Goal: Information Seeking & Learning: Learn about a topic

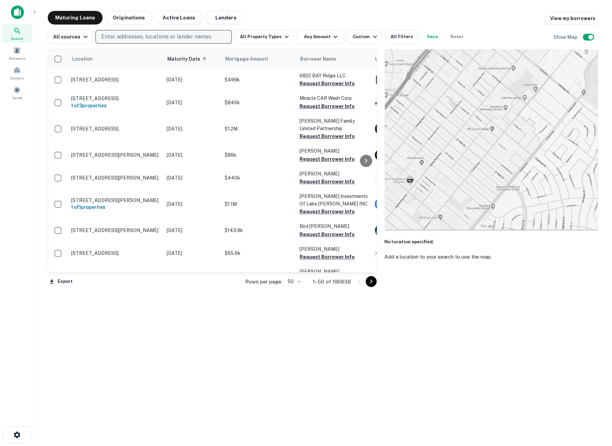
click at [161, 33] on p "Enter addresses, locations or lender names" at bounding box center [156, 37] width 110 height 8
click at [20, 34] on icon at bounding box center [17, 31] width 8 height 8
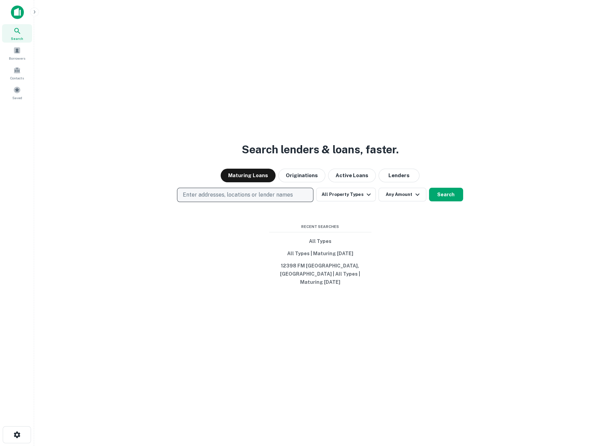
click at [202, 196] on p "Enter addresses, locations or lender names" at bounding box center [238, 195] width 110 height 8
type input "*****"
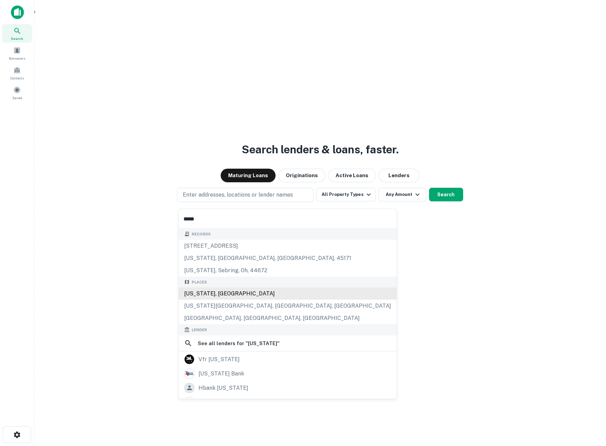
click at [209, 292] on div "[US_STATE], [GEOGRAPHIC_DATA]" at bounding box center [288, 293] width 218 height 12
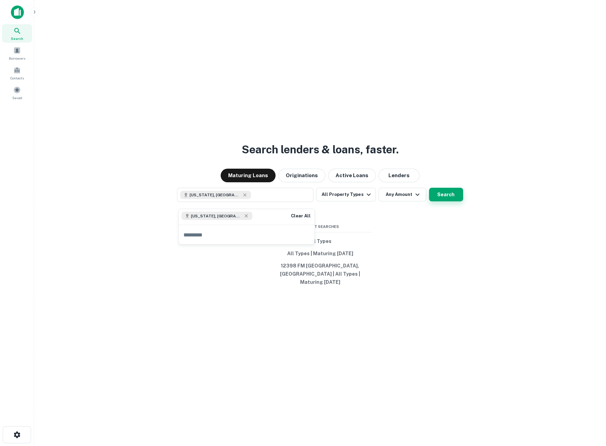
click at [433, 200] on button "Search" at bounding box center [446, 195] width 34 height 14
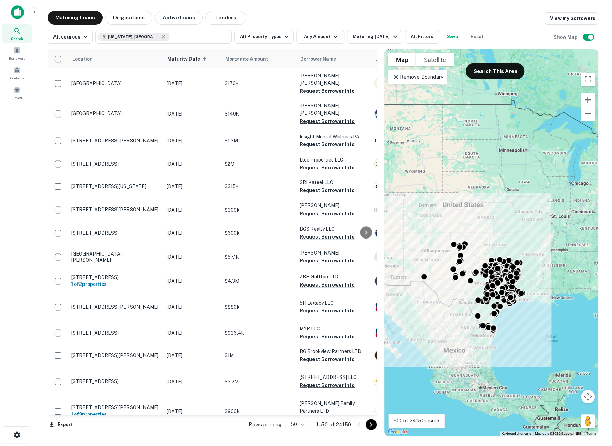
drag, startPoint x: 538, startPoint y: 313, endPoint x: 529, endPoint y: 325, distance: 15.8
click at [529, 325] on div "To activate drag with keyboard, press Alt + Enter. Once in keyboard drag state,…" at bounding box center [492, 242] width 214 height 387
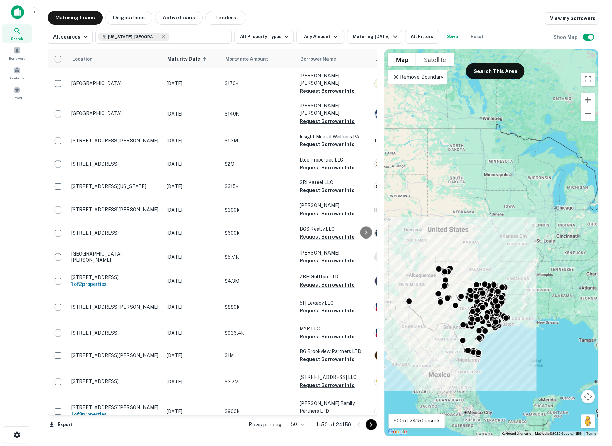
drag, startPoint x: 522, startPoint y: 308, endPoint x: 507, endPoint y: 335, distance: 30.8
click at [507, 335] on div "To activate drag with keyboard, press Alt + Enter. Once in keyboard drag state,…" at bounding box center [492, 242] width 214 height 387
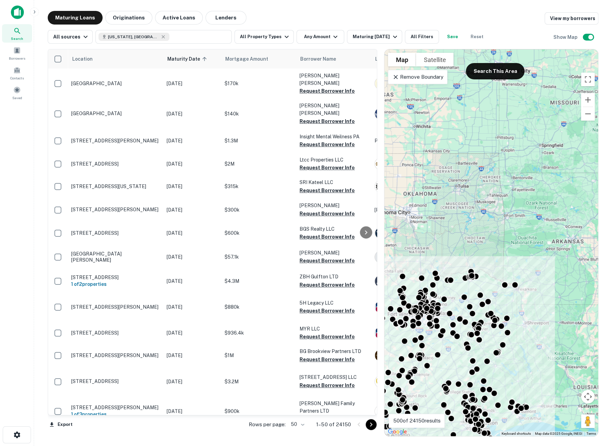
drag, startPoint x: 542, startPoint y: 274, endPoint x: 576, endPoint y: 258, distance: 37.5
click at [577, 260] on div "To activate drag with keyboard, press Alt + Enter. Once in keyboard drag state,…" at bounding box center [492, 242] width 214 height 387
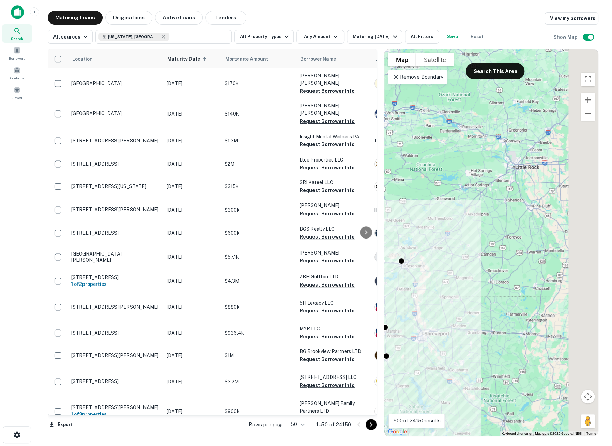
drag, startPoint x: 523, startPoint y: 284, endPoint x: 469, endPoint y: 280, distance: 54.1
click at [469, 280] on div "To activate drag with keyboard, press Alt + Enter. Once in keyboard drag state,…" at bounding box center [492, 242] width 214 height 387
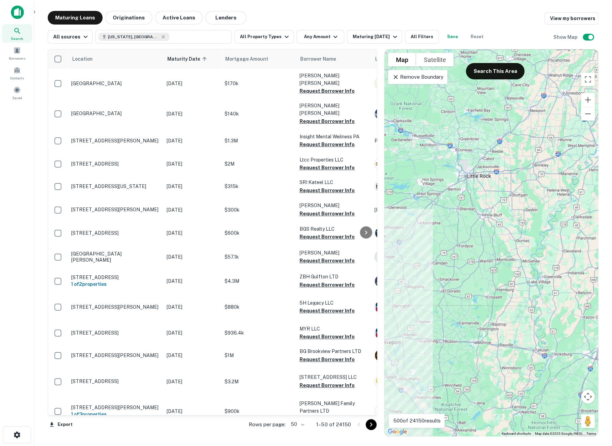
drag, startPoint x: 518, startPoint y: 272, endPoint x: 468, endPoint y: 290, distance: 53.2
click at [468, 290] on div "To activate drag with keyboard, press Alt + Enter. Once in keyboard drag state,…" at bounding box center [492, 242] width 214 height 387
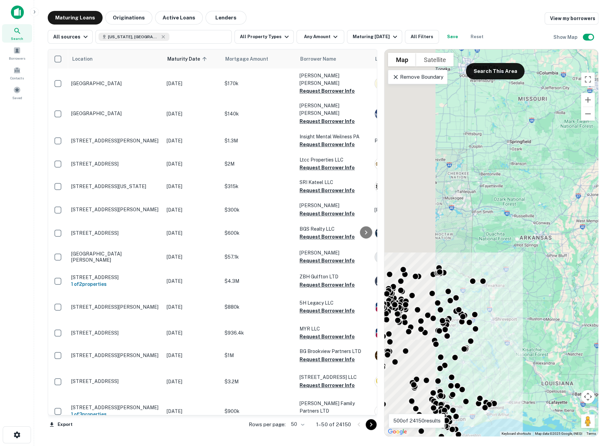
drag, startPoint x: 459, startPoint y: 288, endPoint x: 546, endPoint y: 287, distance: 86.9
click at [546, 287] on div "To activate drag with keyboard, press Alt + Enter. Once in keyboard drag state,…" at bounding box center [492, 242] width 214 height 387
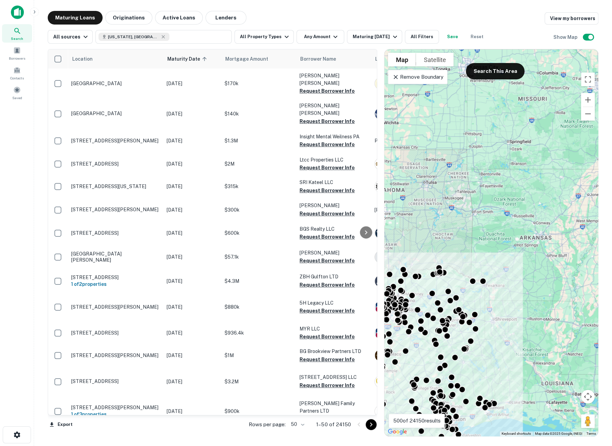
click at [431, 78] on p "Remove Boundary" at bounding box center [417, 77] width 51 height 8
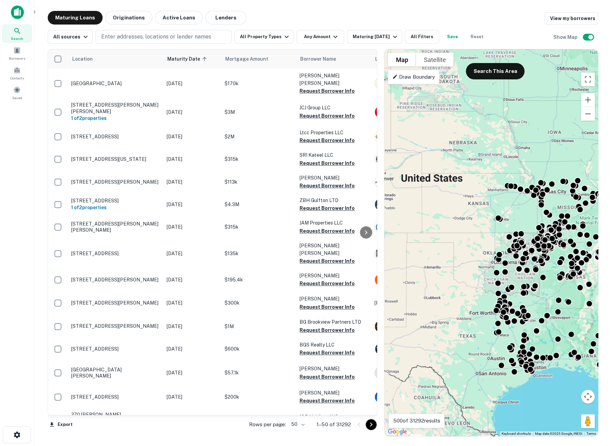
drag, startPoint x: 489, startPoint y: 321, endPoint x: 587, endPoint y: 314, distance: 98.5
click at [587, 314] on div "To activate drag with keyboard, press Alt + Enter. Once in keyboard drag state,…" at bounding box center [492, 242] width 214 height 387
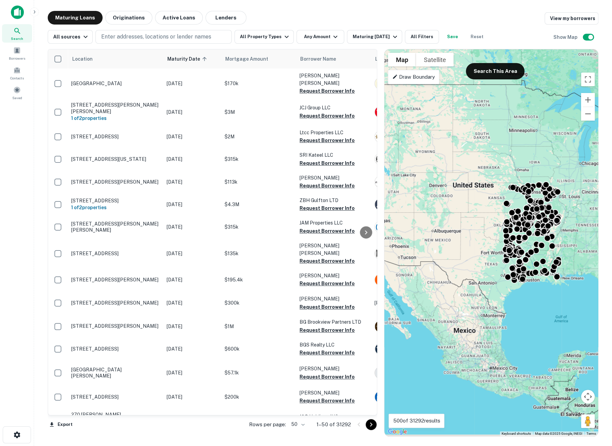
drag, startPoint x: 550, startPoint y: 369, endPoint x: 514, endPoint y: 309, distance: 70.6
click at [514, 309] on div "To activate drag with keyboard, press Alt + Enter. Once in keyboard drag state,…" at bounding box center [492, 242] width 214 height 387
click at [423, 79] on p "Draw Boundary" at bounding box center [413, 77] width 43 height 8
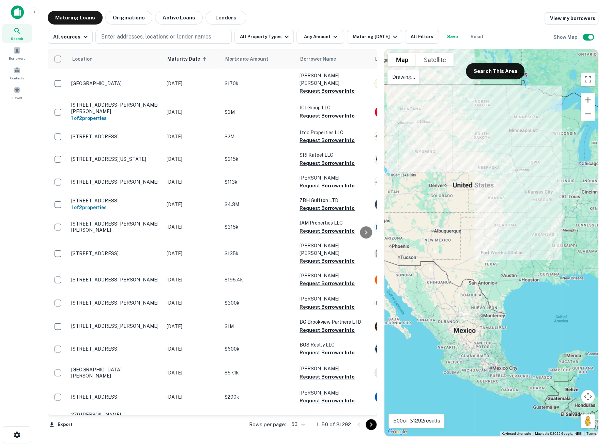
click at [454, 89] on div at bounding box center [492, 242] width 214 height 387
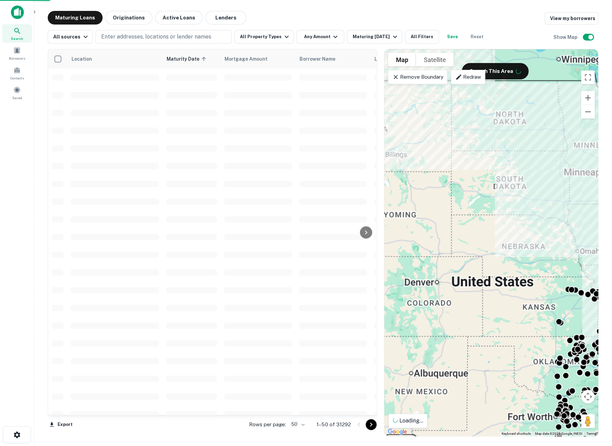
click at [460, 78] on icon at bounding box center [458, 77] width 7 height 7
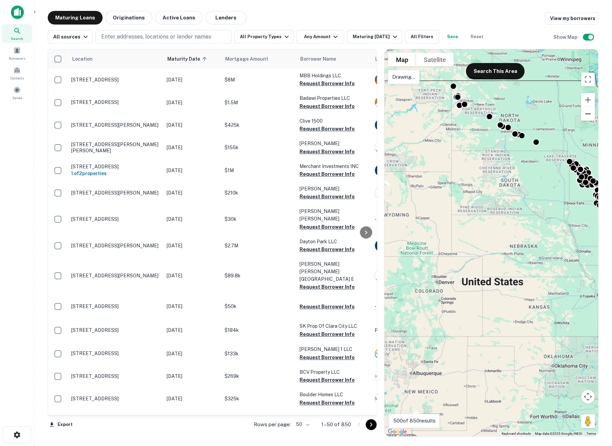
click at [587, 110] on button "Zoom out" at bounding box center [588, 114] width 14 height 14
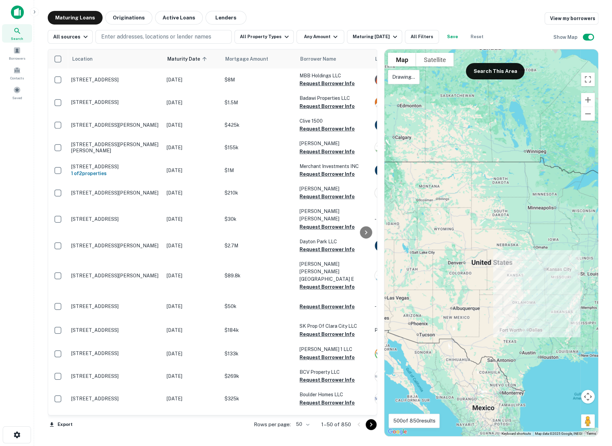
drag, startPoint x: 566, startPoint y: 309, endPoint x: 545, endPoint y: 265, distance: 49.0
click at [545, 265] on div at bounding box center [492, 242] width 214 height 387
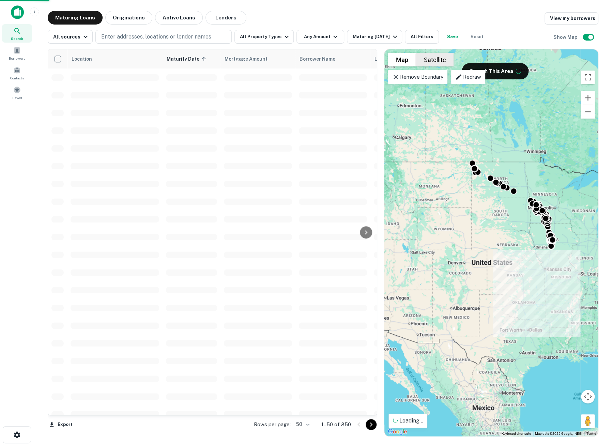
click at [470, 81] on p "Redraw" at bounding box center [468, 77] width 26 height 8
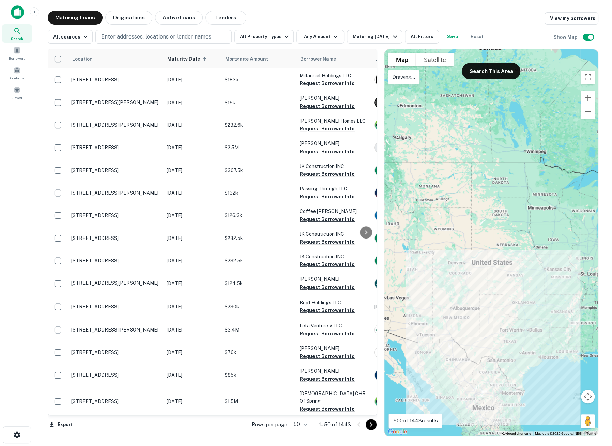
drag, startPoint x: 568, startPoint y: 310, endPoint x: 565, endPoint y: 329, distance: 18.9
click at [565, 329] on div at bounding box center [492, 242] width 214 height 387
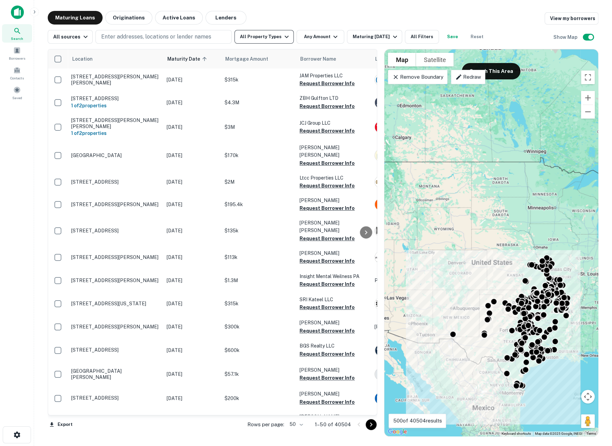
click at [260, 38] on button "All Property Types" at bounding box center [264, 37] width 59 height 14
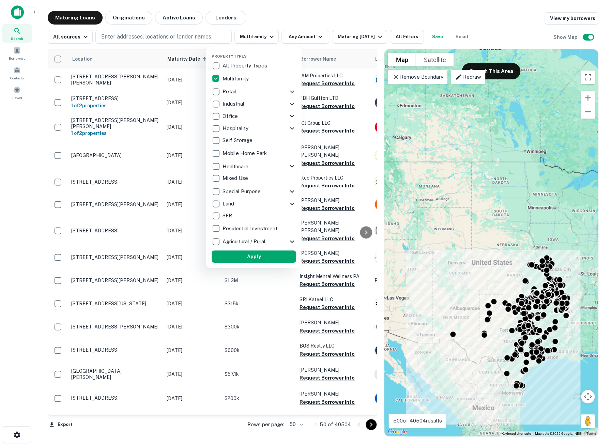
click at [363, 40] on div at bounding box center [306, 223] width 612 height 446
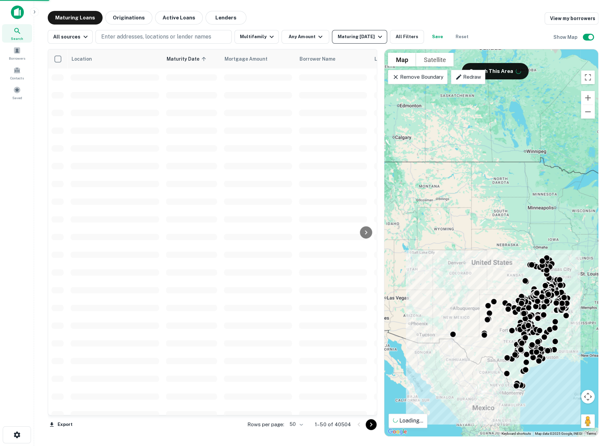
click at [377, 36] on icon "button" at bounding box center [380, 37] width 8 height 8
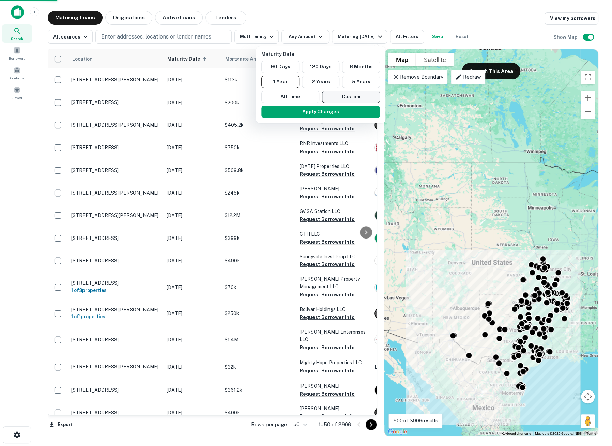
click at [337, 96] on button "Custom" at bounding box center [351, 97] width 58 height 12
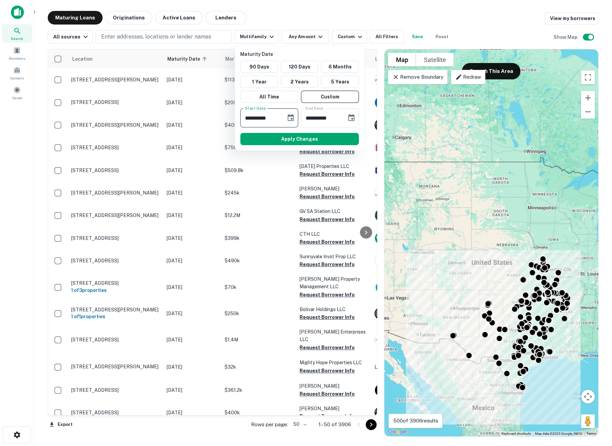
click at [279, 119] on input "**********" at bounding box center [260, 117] width 41 height 19
drag, startPoint x: 277, startPoint y: 117, endPoint x: 235, endPoint y: 111, distance: 42.6
click at [235, 111] on div "**********" at bounding box center [300, 98] width 130 height 104
click at [289, 118] on icon "Choose date, selected date is Oct 8, 2025" at bounding box center [291, 118] width 8 height 8
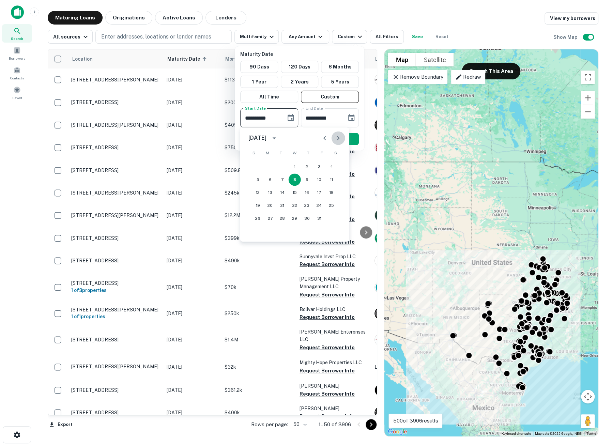
click at [339, 138] on icon "Next month" at bounding box center [338, 138] width 2 height 4
click at [337, 137] on icon "Next month" at bounding box center [338, 138] width 8 height 8
click at [258, 180] on button "8" at bounding box center [258, 180] width 12 height 12
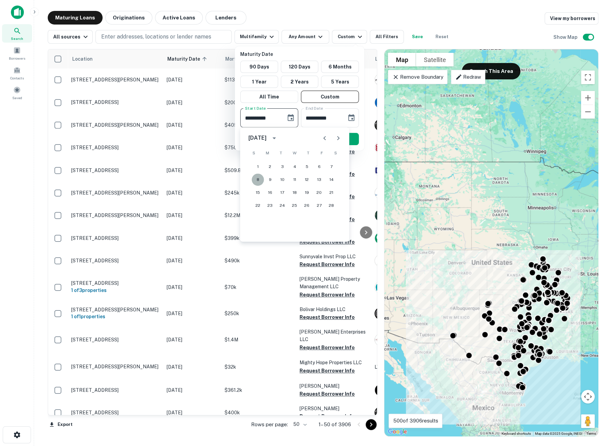
type input "**********"
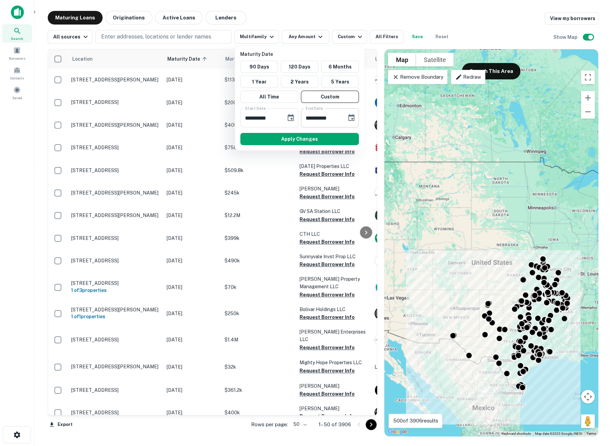
click at [306, 118] on input "**********" at bounding box center [321, 117] width 41 height 19
type input "**********"
click at [311, 140] on button "Apply Changes" at bounding box center [299, 139] width 119 height 12
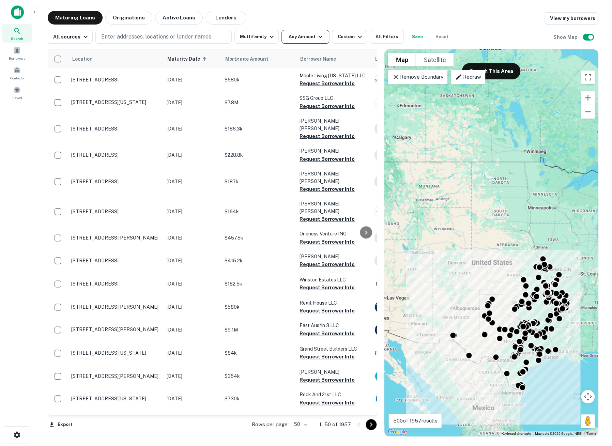
click at [297, 41] on button "Any Amount" at bounding box center [306, 37] width 48 height 14
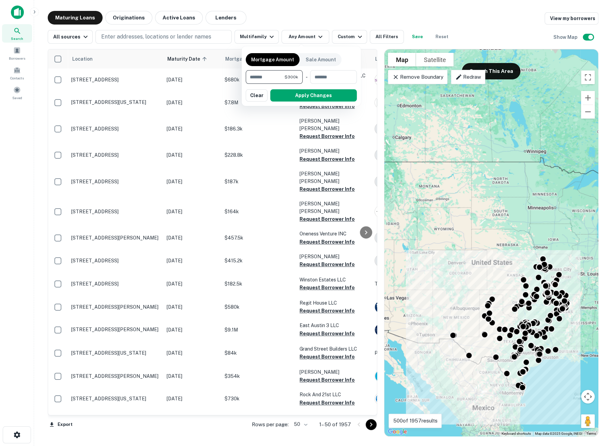
type input "*******"
type input "********"
click at [291, 94] on button "Apply Changes" at bounding box center [313, 95] width 87 height 12
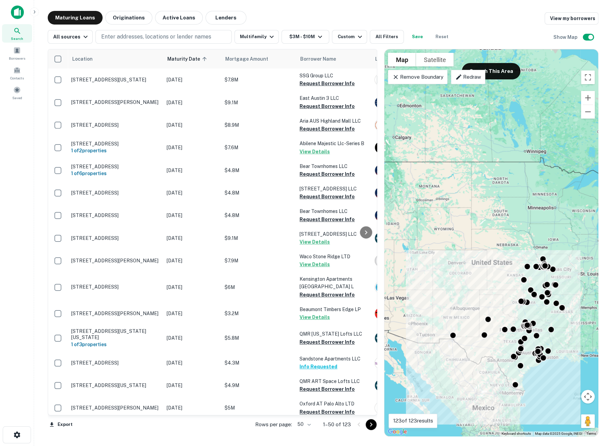
click at [416, 36] on button "Save" at bounding box center [418, 37] width 22 height 14
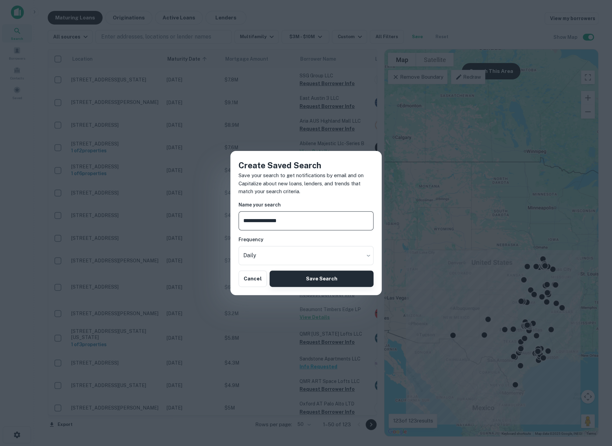
type input "**********"
click at [316, 278] on button "Save Search" at bounding box center [322, 279] width 104 height 16
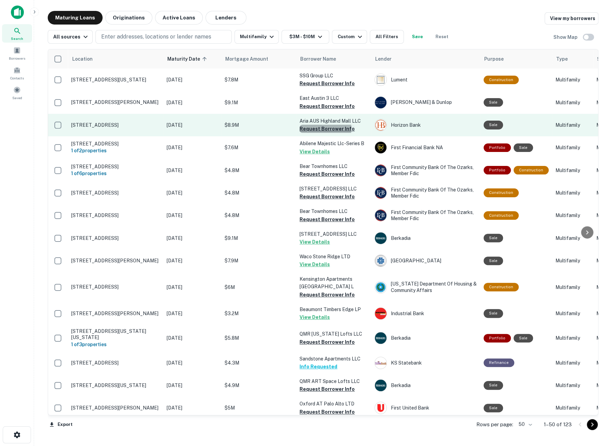
click at [312, 128] on button "Request Borrower Info" at bounding box center [327, 129] width 55 height 8
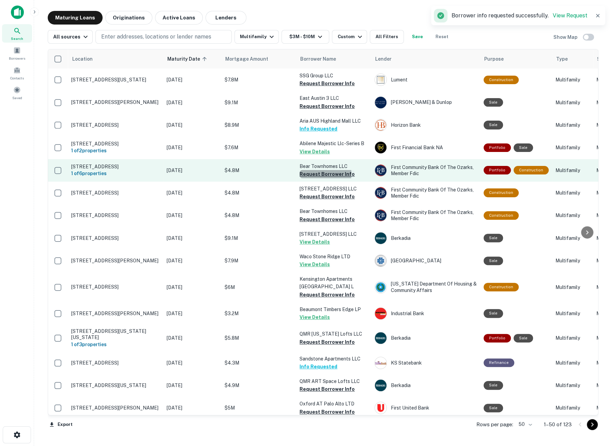
click at [307, 174] on button "Request Borrower Info" at bounding box center [327, 174] width 55 height 8
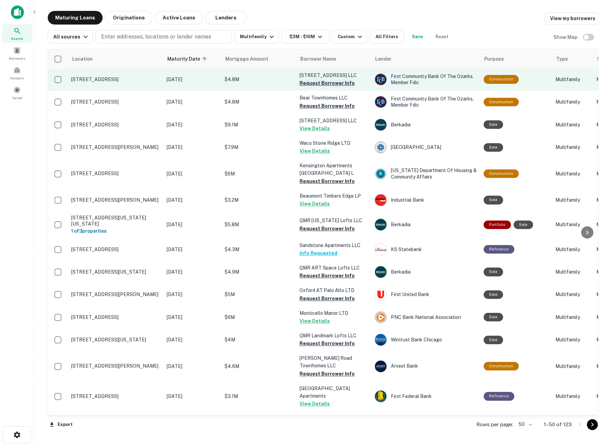
scroll to position [151, 0]
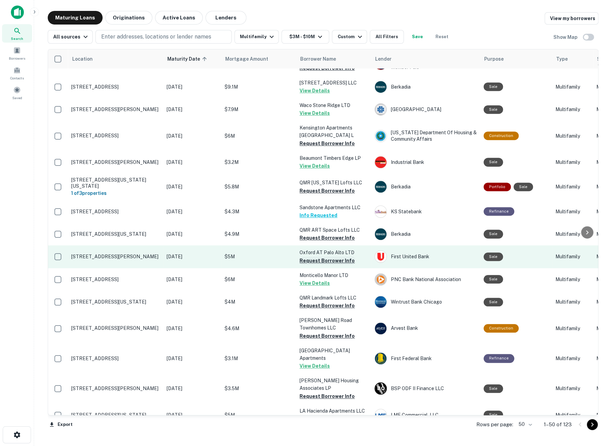
click at [311, 259] on button "Request Borrower Info" at bounding box center [327, 261] width 55 height 8
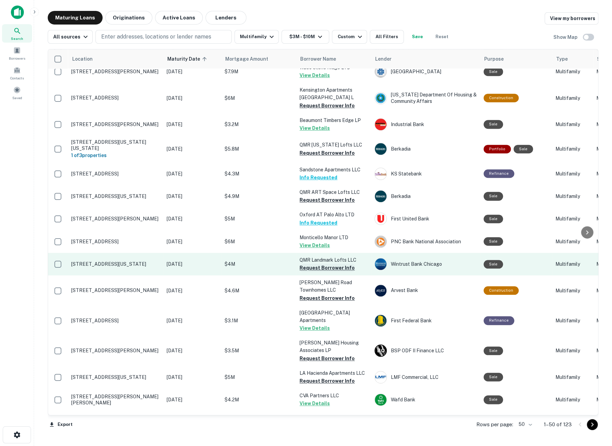
click at [311, 265] on button "Request Borrower Info" at bounding box center [327, 268] width 55 height 8
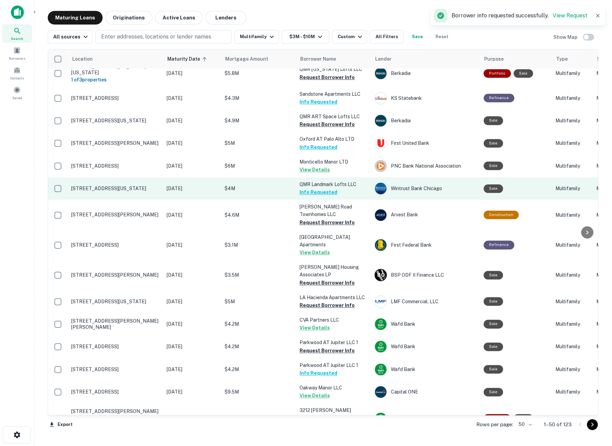
scroll to position [303, 0]
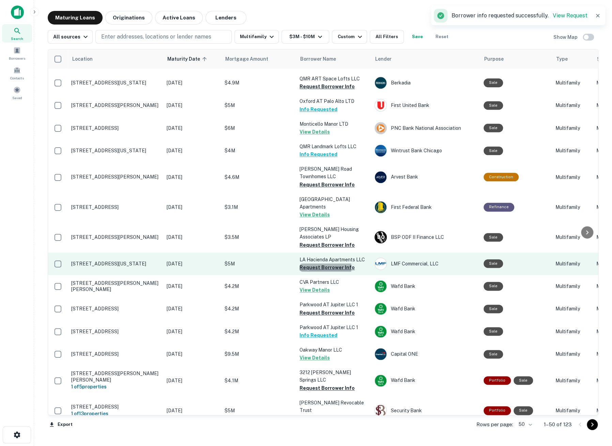
click at [315, 264] on button "Request Borrower Info" at bounding box center [327, 268] width 55 height 8
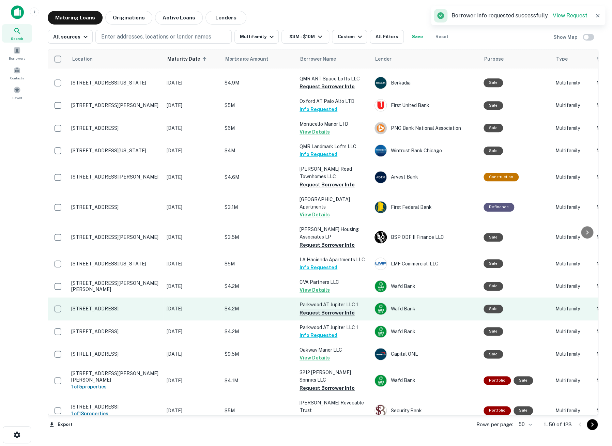
click at [313, 309] on button "Request Borrower Info" at bounding box center [327, 313] width 55 height 8
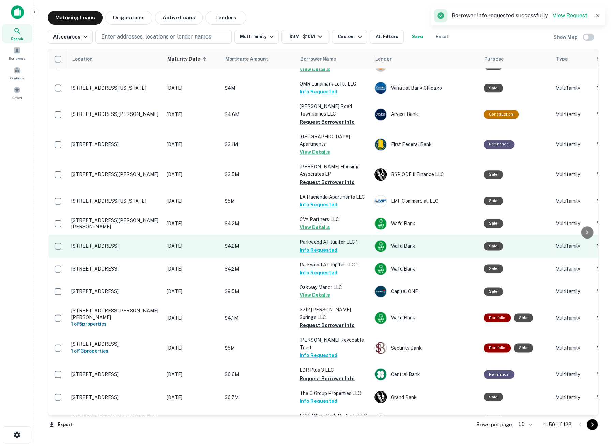
scroll to position [379, 0]
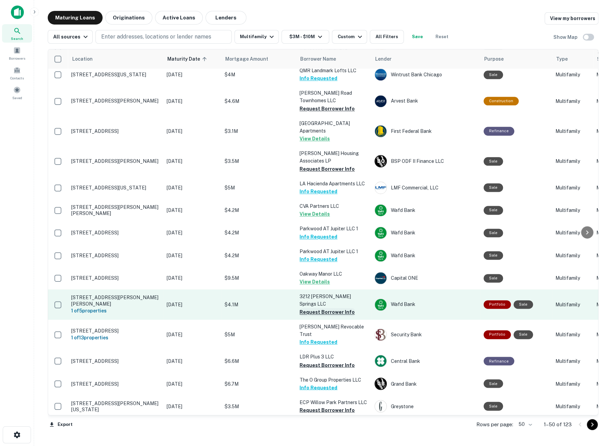
click at [317, 308] on button "Request Borrower Info" at bounding box center [327, 312] width 55 height 8
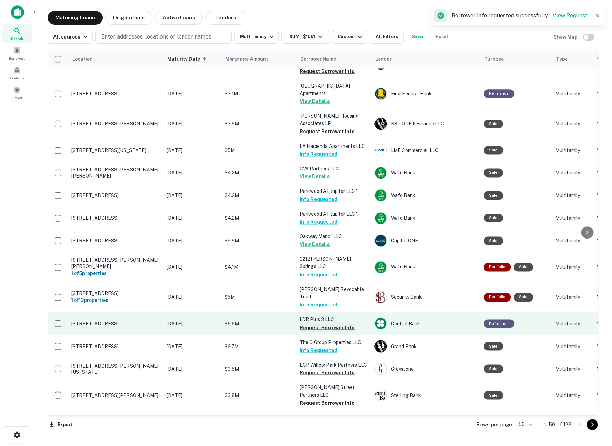
click at [313, 324] on button "Request Borrower Info" at bounding box center [327, 328] width 55 height 8
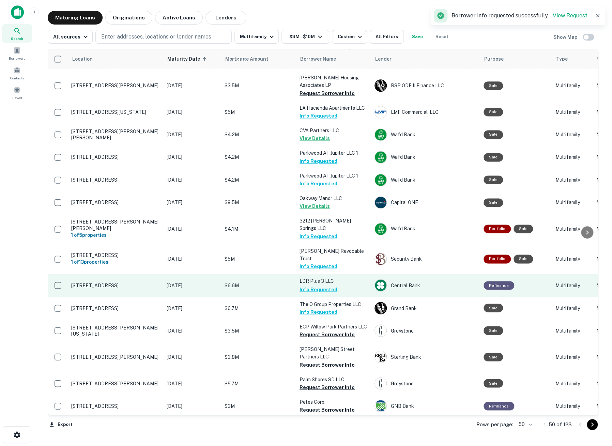
scroll to position [492, 0]
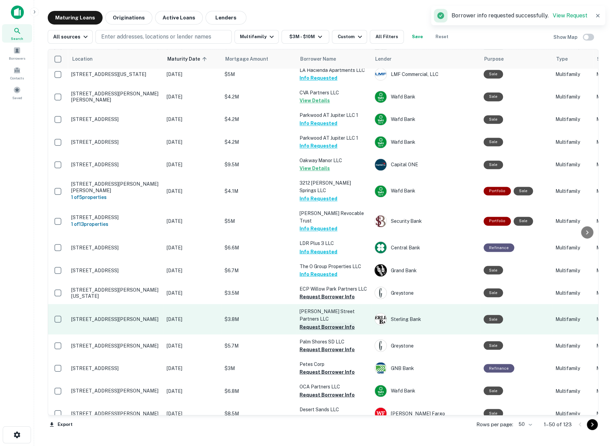
click at [314, 323] on button "Request Borrower Info" at bounding box center [327, 327] width 55 height 8
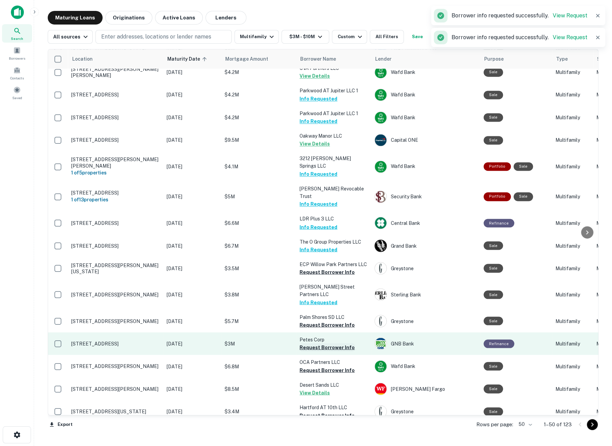
scroll to position [530, 0]
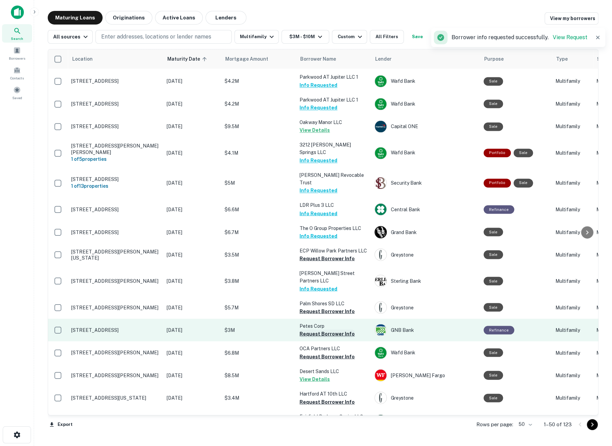
click at [324, 330] on button "Request Borrower Info" at bounding box center [327, 334] width 55 height 8
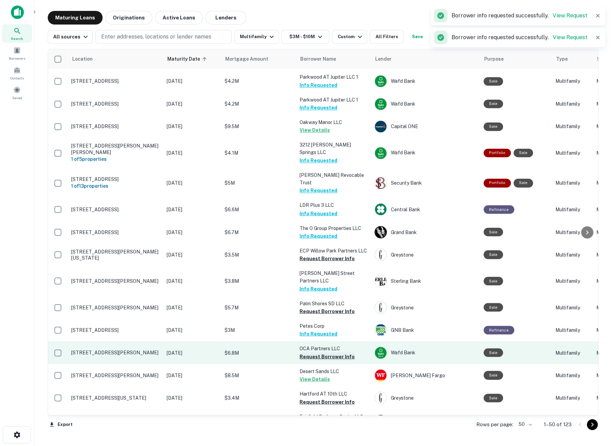
click at [324, 352] on button "Request Borrower Info" at bounding box center [327, 356] width 55 height 8
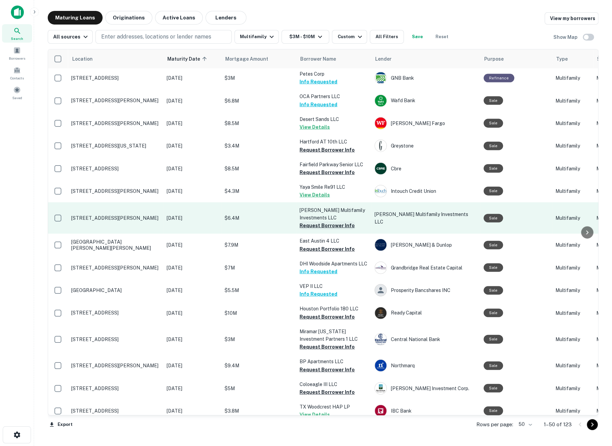
scroll to position [795, 0]
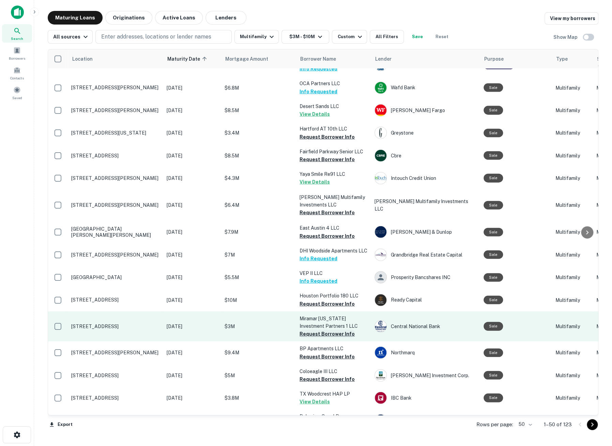
click at [326, 330] on button "Request Borrower Info" at bounding box center [327, 334] width 55 height 8
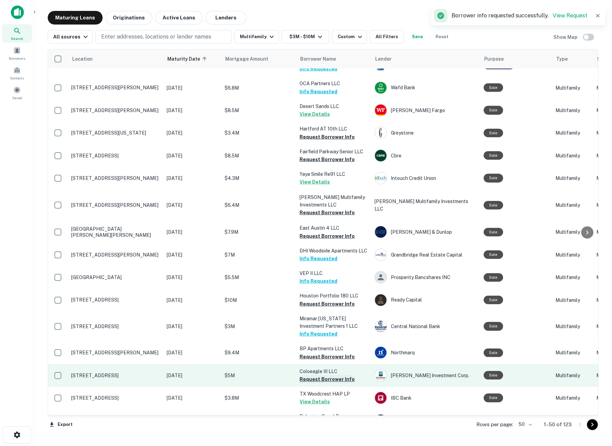
click at [322, 375] on button "Request Borrower Info" at bounding box center [327, 379] width 55 height 8
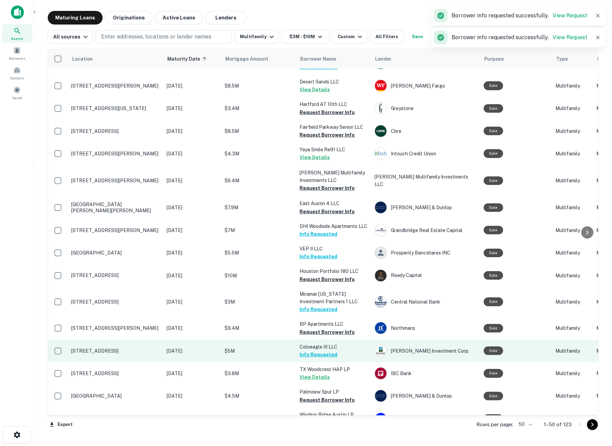
scroll to position [835, 0]
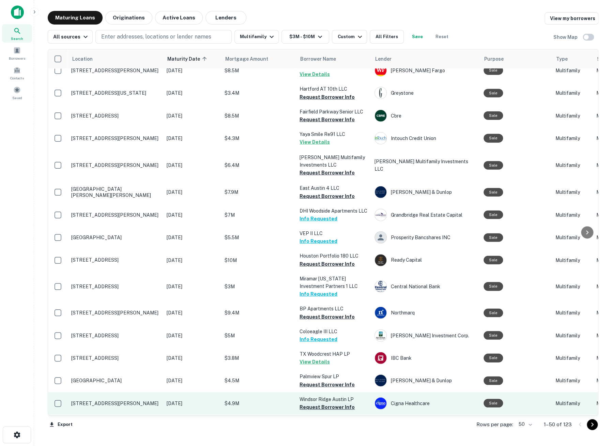
click at [337, 403] on button "Request Borrower Info" at bounding box center [327, 407] width 55 height 8
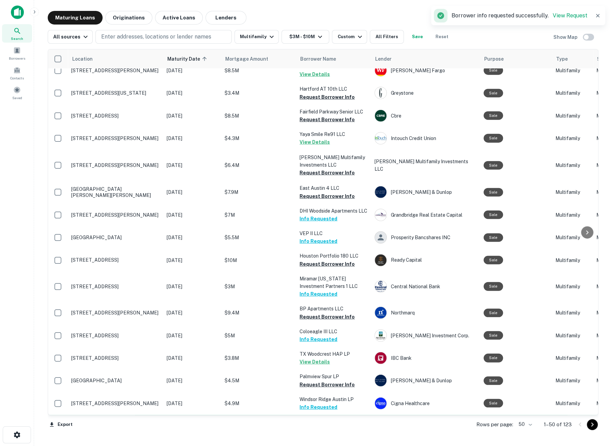
click at [333, 426] on button "Request Borrower Info" at bounding box center [327, 430] width 55 height 8
click at [590, 426] on icon "Go to next page" at bounding box center [592, 425] width 8 height 8
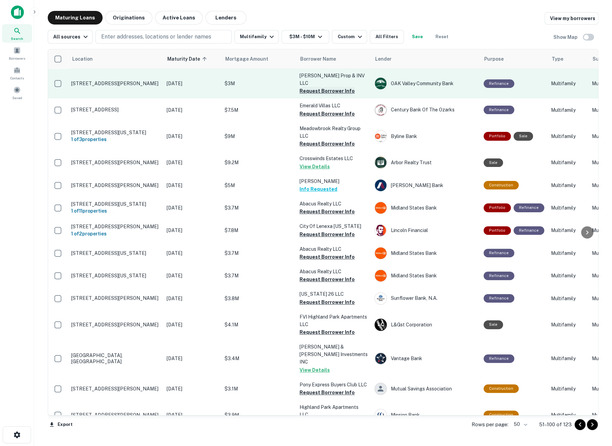
click at [334, 87] on button "Request Borrower Info" at bounding box center [327, 91] width 55 height 8
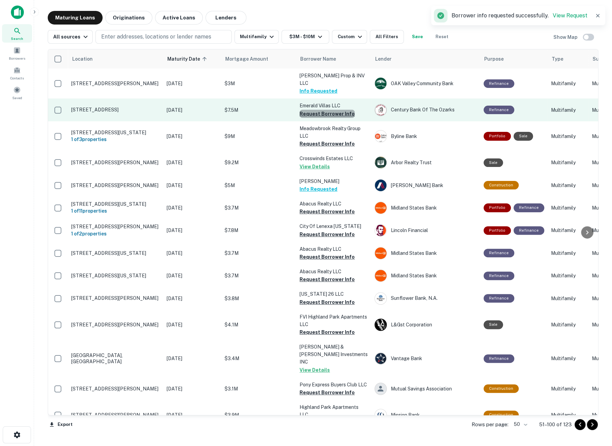
click at [334, 110] on button "Request Borrower Info" at bounding box center [327, 114] width 55 height 8
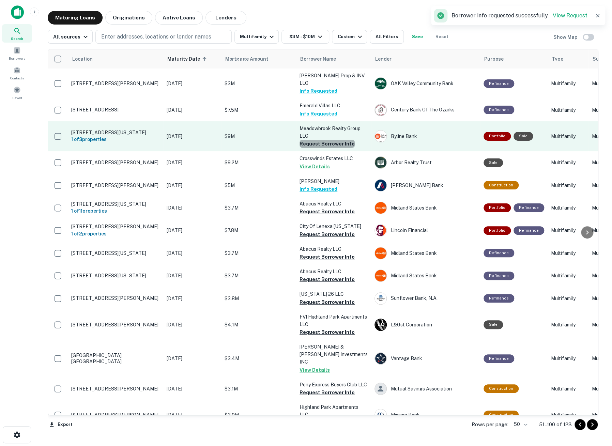
click at [336, 140] on button "Request Borrower Info" at bounding box center [327, 144] width 55 height 8
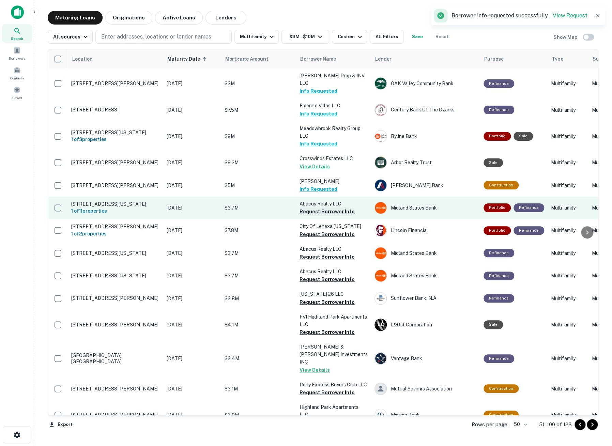
click at [336, 208] on button "Request Borrower Info" at bounding box center [327, 212] width 55 height 8
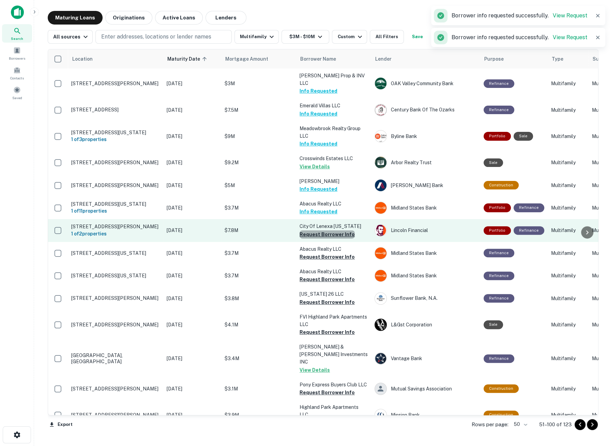
click at [333, 230] on button "Request Borrower Info" at bounding box center [327, 234] width 55 height 8
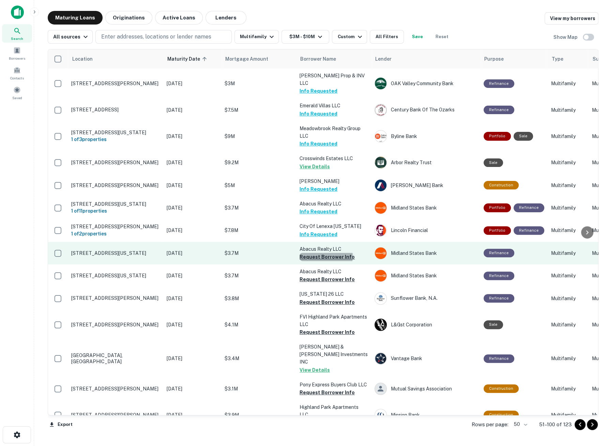
click at [326, 253] on button "Request Borrower Info" at bounding box center [327, 257] width 55 height 8
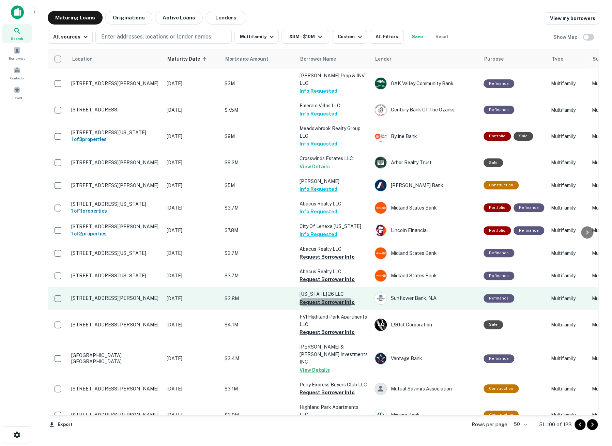
click at [322, 299] on button "Request Borrower Info" at bounding box center [327, 302] width 55 height 8
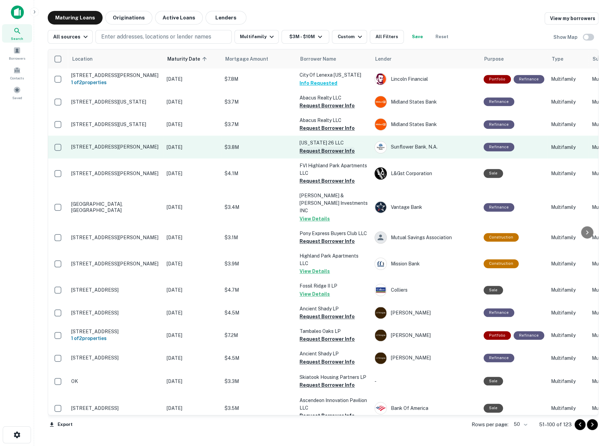
scroll to position [189, 0]
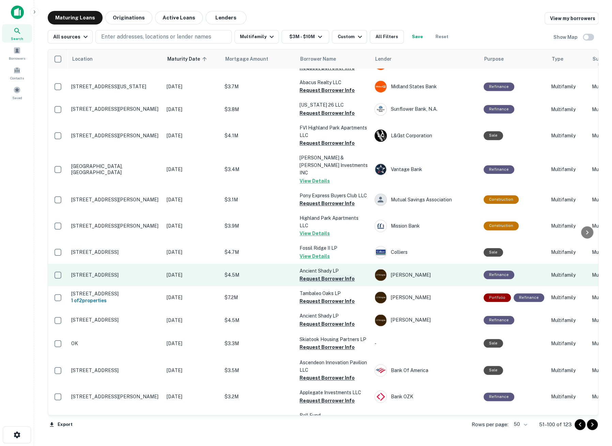
click at [343, 275] on button "Request Borrower Info" at bounding box center [327, 279] width 55 height 8
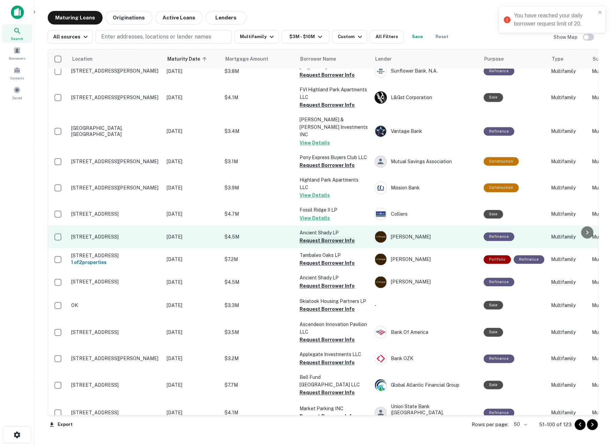
scroll to position [265, 0]
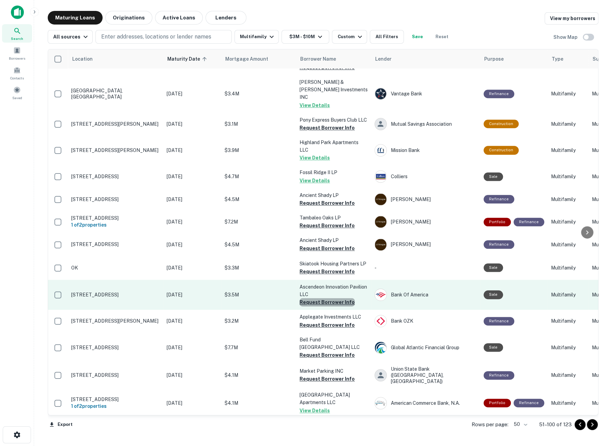
click at [338, 298] on button "Request Borrower Info" at bounding box center [327, 302] width 55 height 8
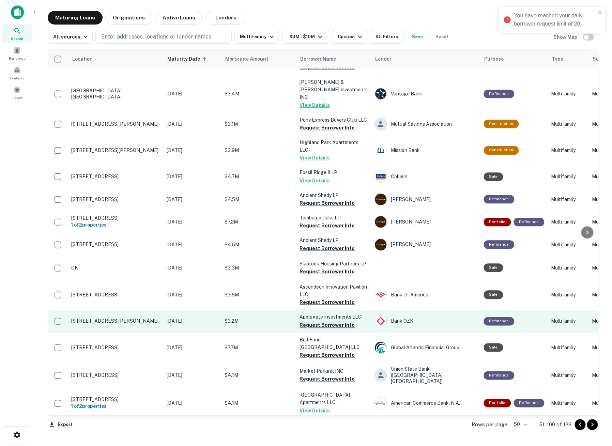
click at [333, 321] on button "Request Borrower Info" at bounding box center [327, 325] width 55 height 8
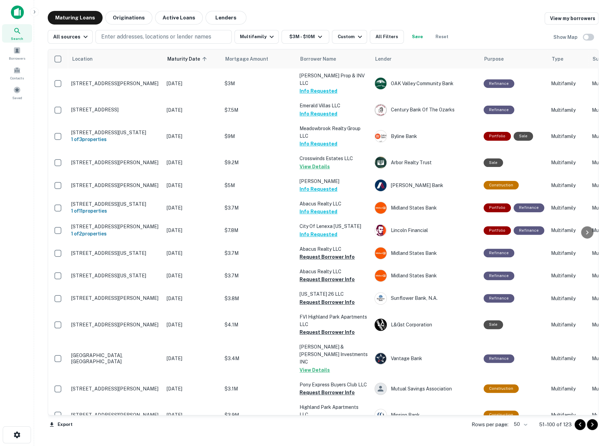
scroll to position [0, 0]
